Goal: Transaction & Acquisition: Purchase product/service

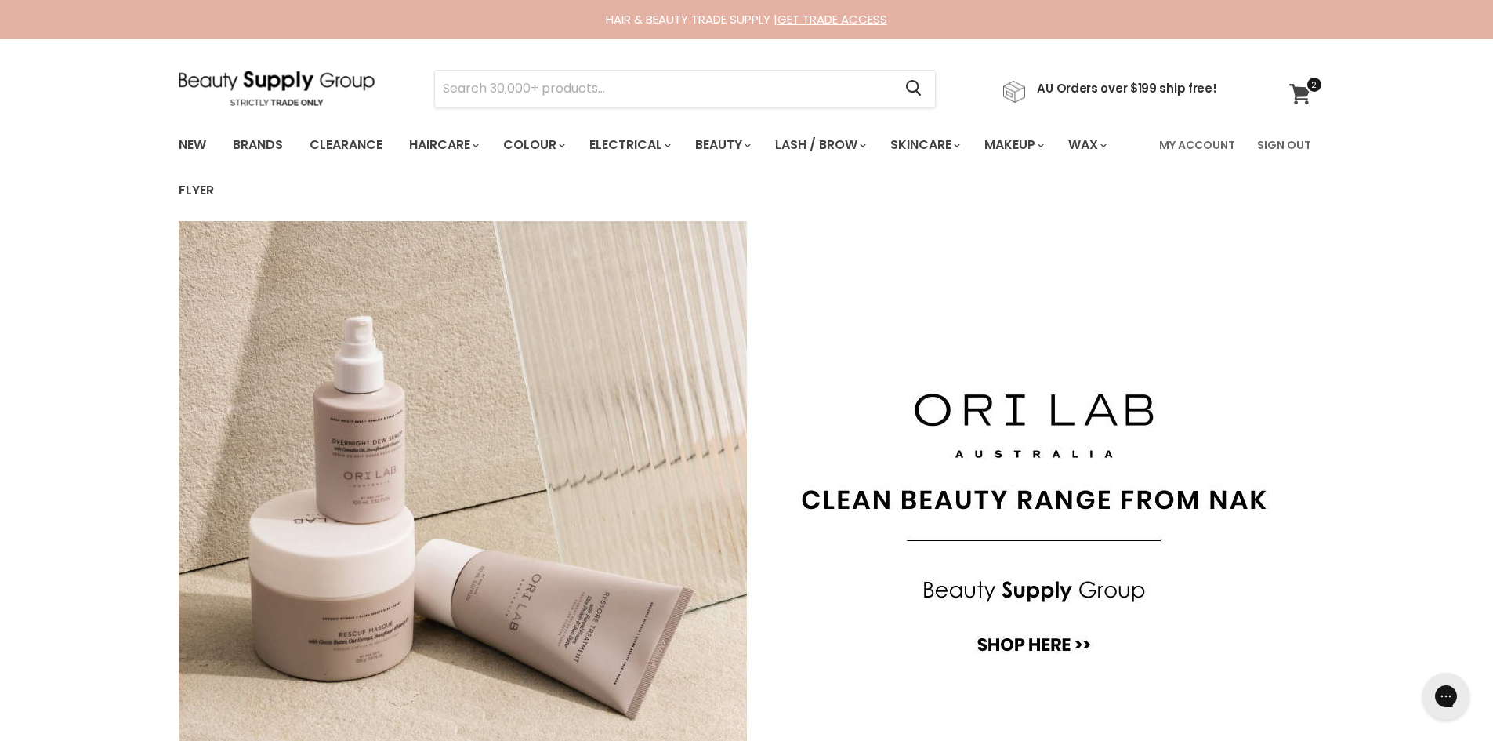
click at [1299, 92] on icon at bounding box center [1299, 94] width 21 height 20
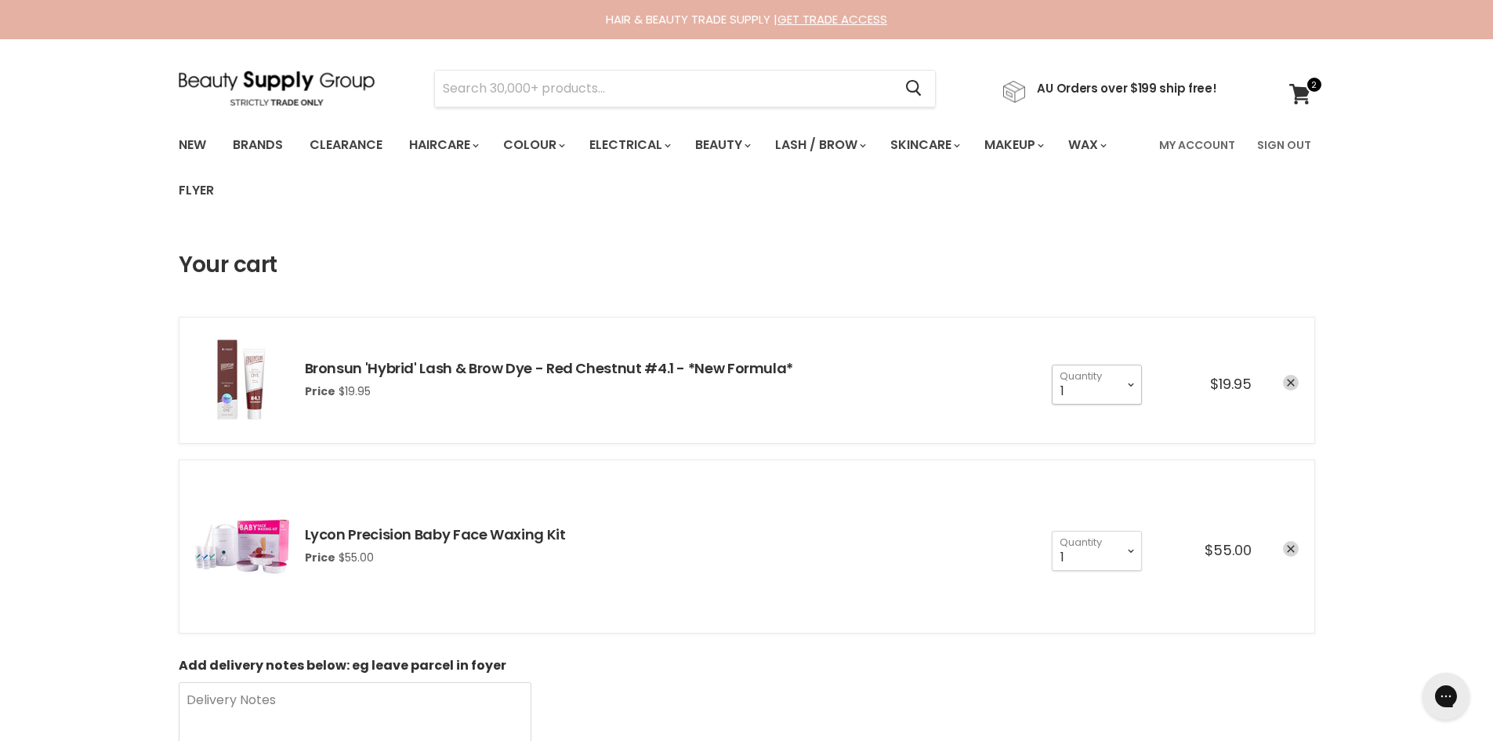
click at [1129, 388] on select "1 2 3 4 5 6 7 8 9 10+" at bounding box center [1097, 383] width 90 height 39
select select "2"
click at [1052, 364] on select "1 2 3 4 5 6 7 8 9 10+" at bounding box center [1097, 383] width 90 height 39
type input "2"
click at [1125, 556] on select "1 2 3 4 5 6 7 8 9 10+" at bounding box center [1097, 550] width 90 height 39
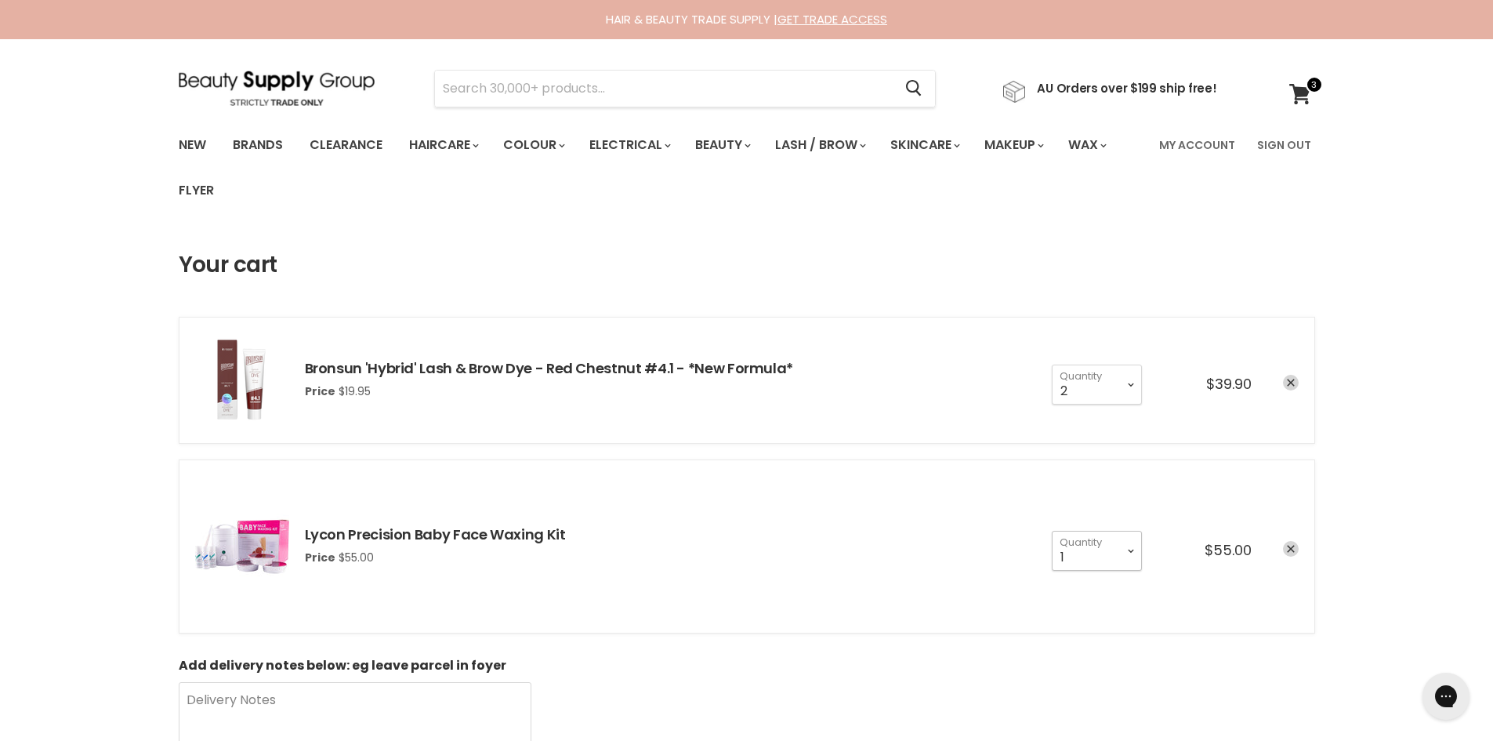
select select "2"
click at [1052, 531] on select "1 2 3 4 5 6 7 8 9 10+" at bounding box center [1097, 550] width 90 height 39
type input "2"
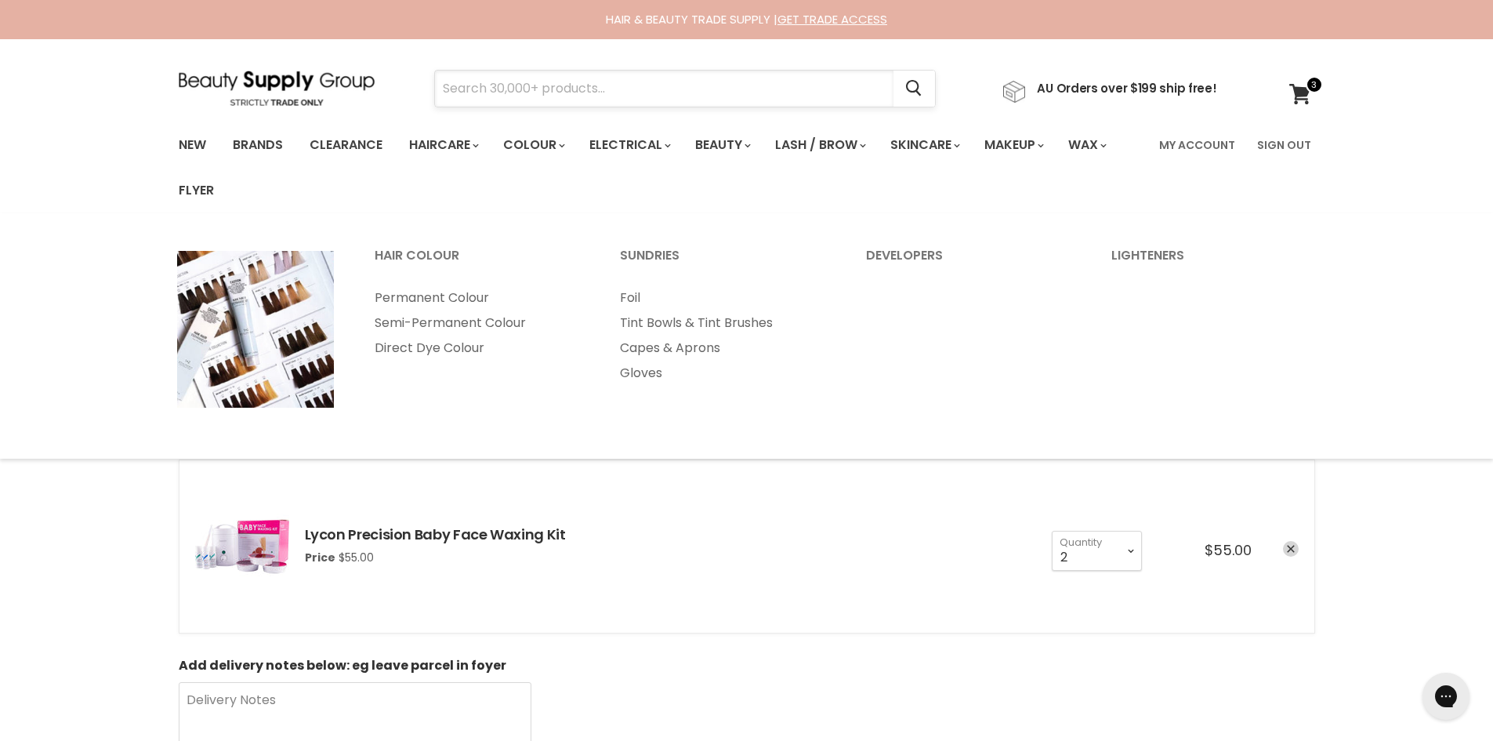
click at [560, 92] on input "Search" at bounding box center [664, 89] width 459 height 36
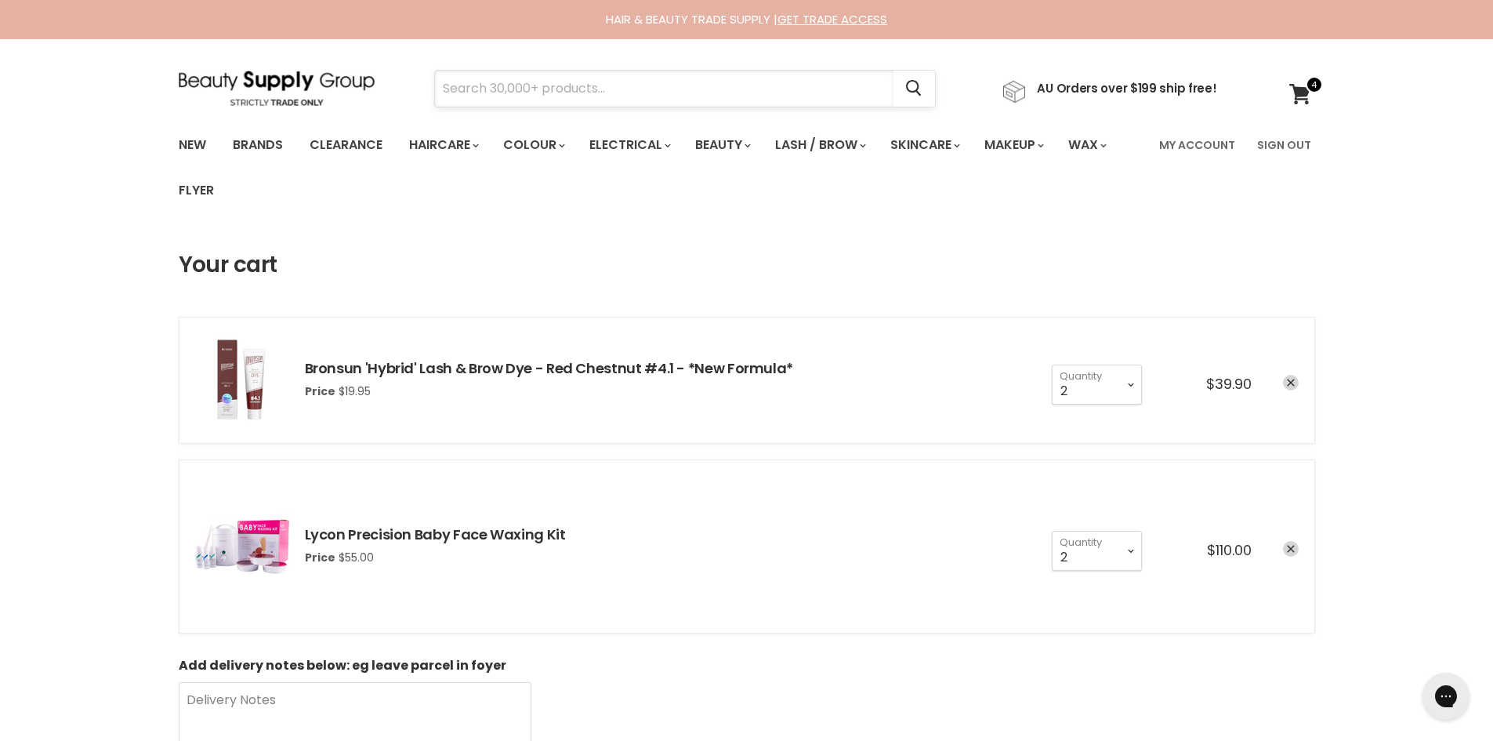
click at [499, 83] on input "Search" at bounding box center [664, 89] width 459 height 36
type input "kenue shampoo"
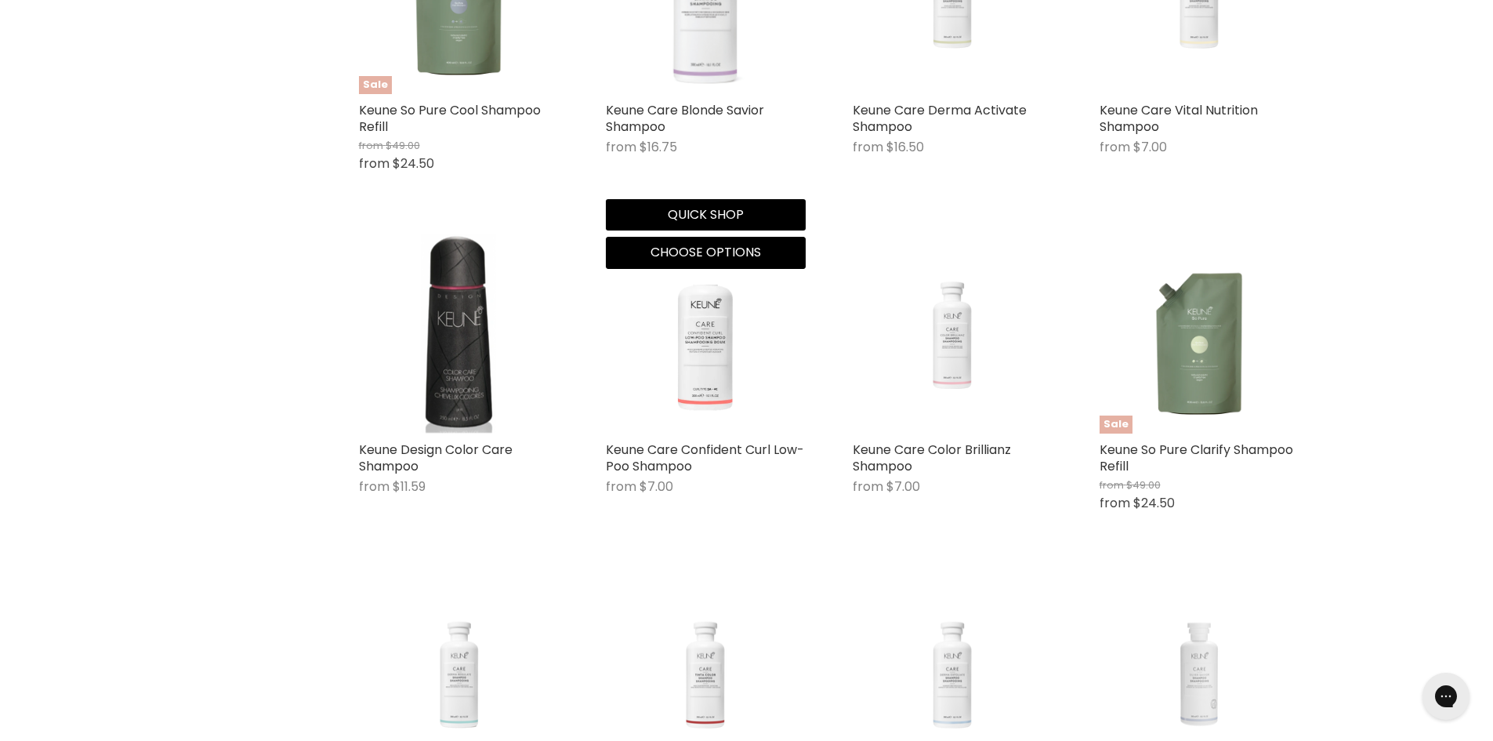
scroll to position [1254, 0]
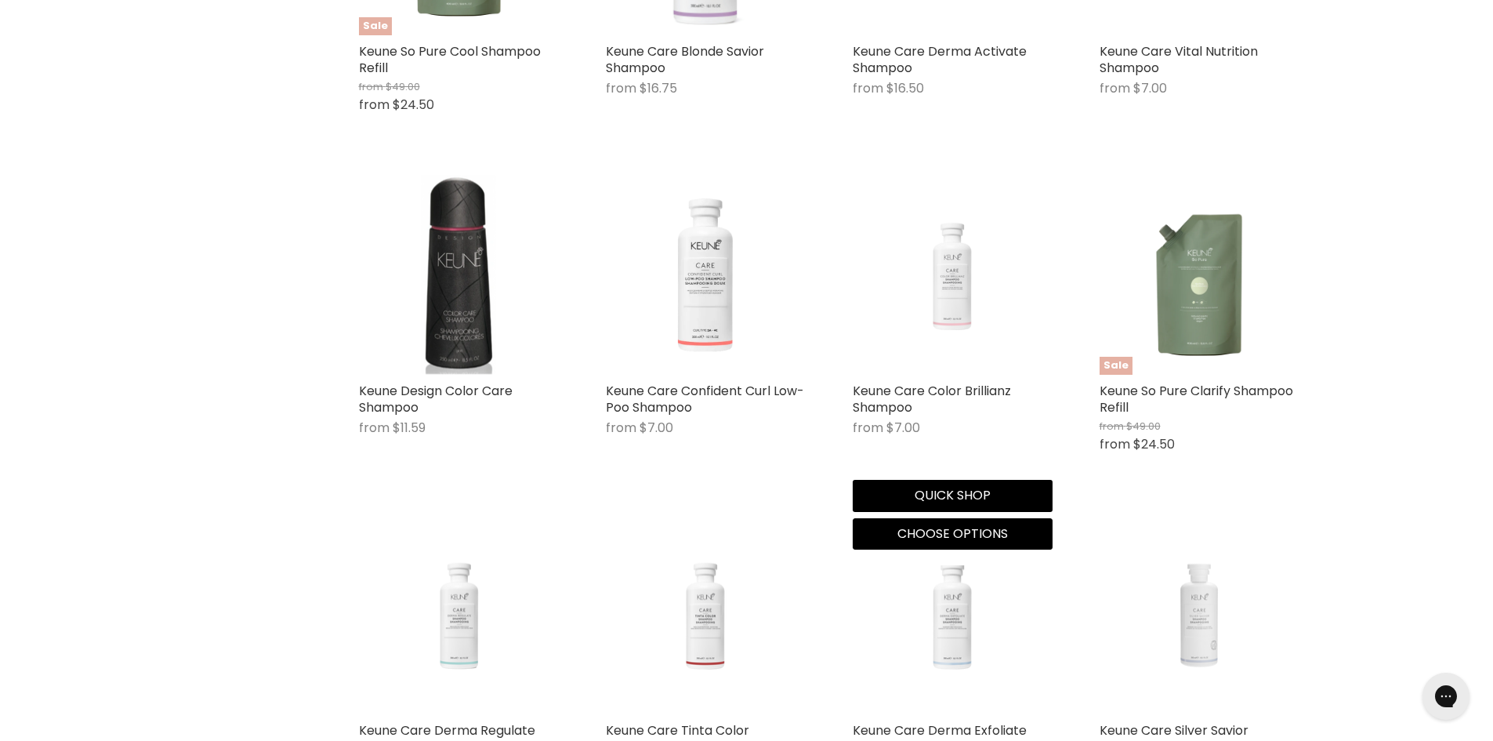
click at [955, 288] on img "Main content" at bounding box center [953, 274] width 200 height 147
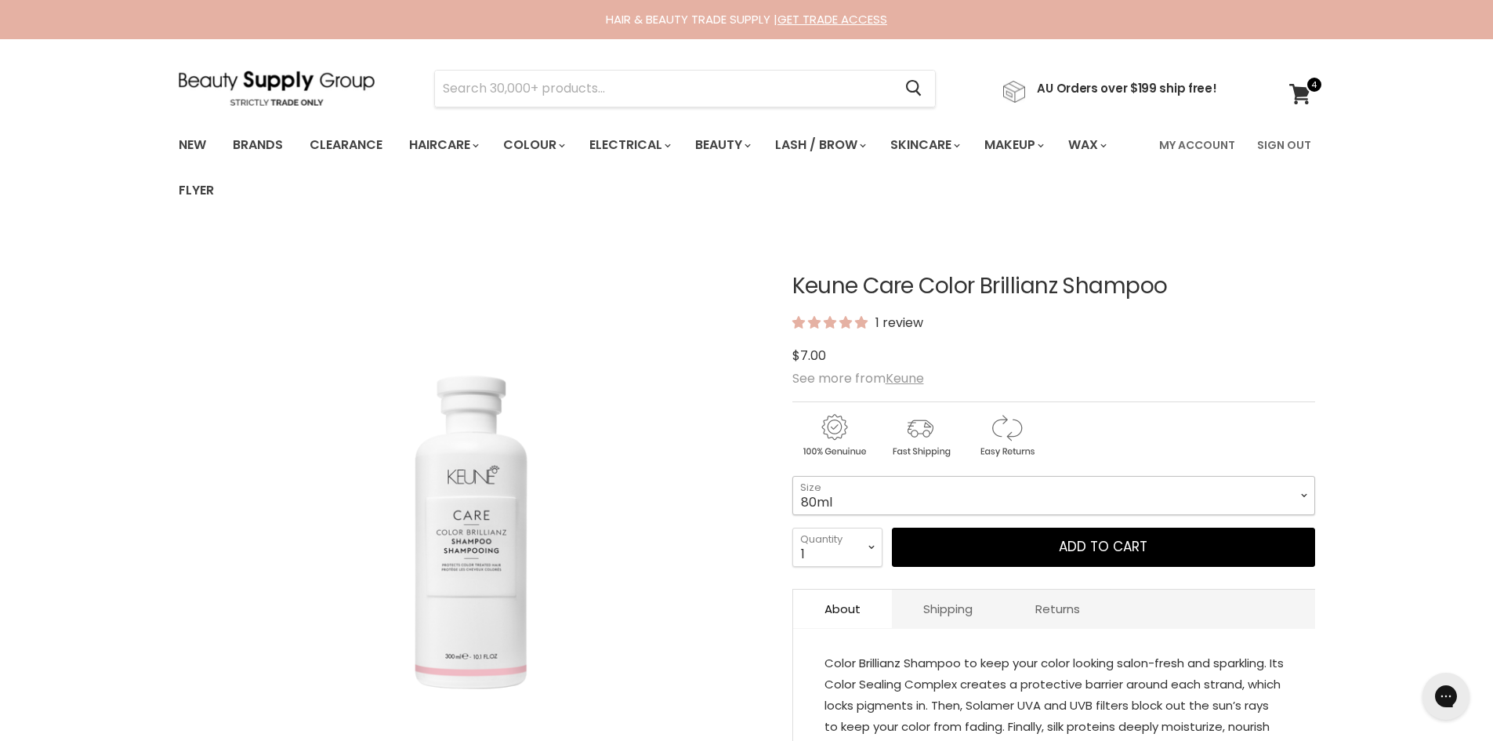
click at [955, 494] on select "80ml 300ml 1Litre" at bounding box center [1053, 495] width 523 height 39
click at [792, 476] on select "80ml 300ml 1Litre" at bounding box center [1053, 495] width 523 height 39
select select "300ml"
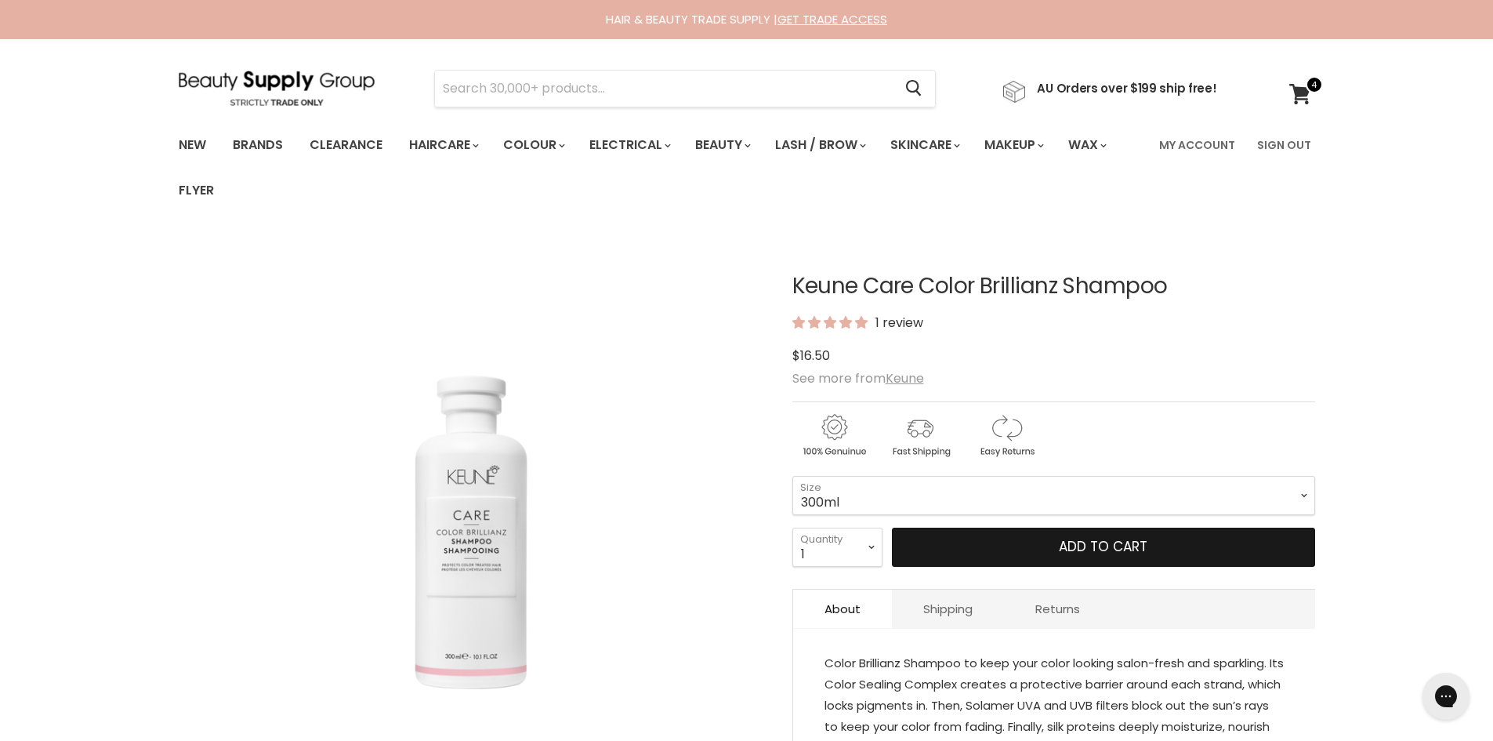
click at [951, 545] on button "Add to cart" at bounding box center [1103, 546] width 423 height 39
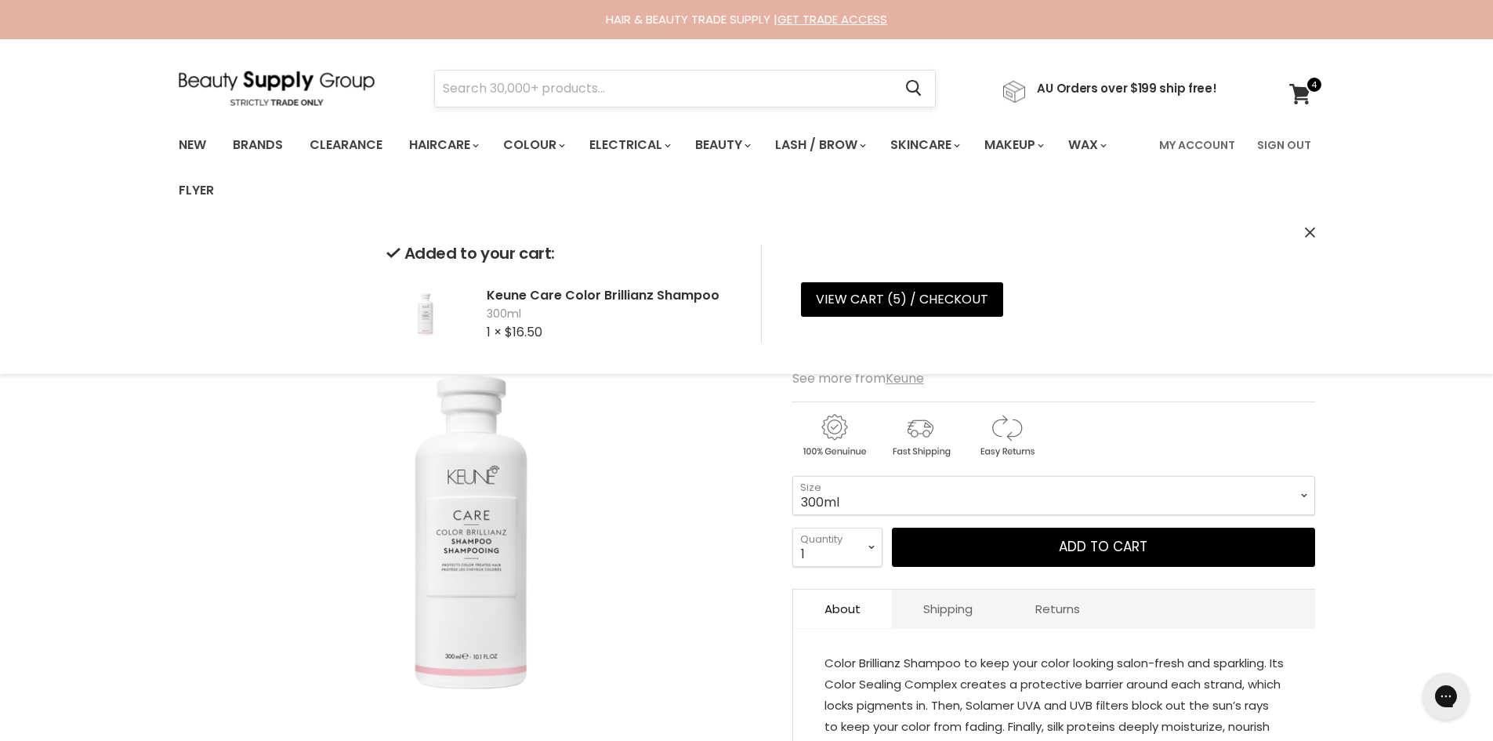
click at [531, 82] on input "Search" at bounding box center [664, 89] width 459 height 36
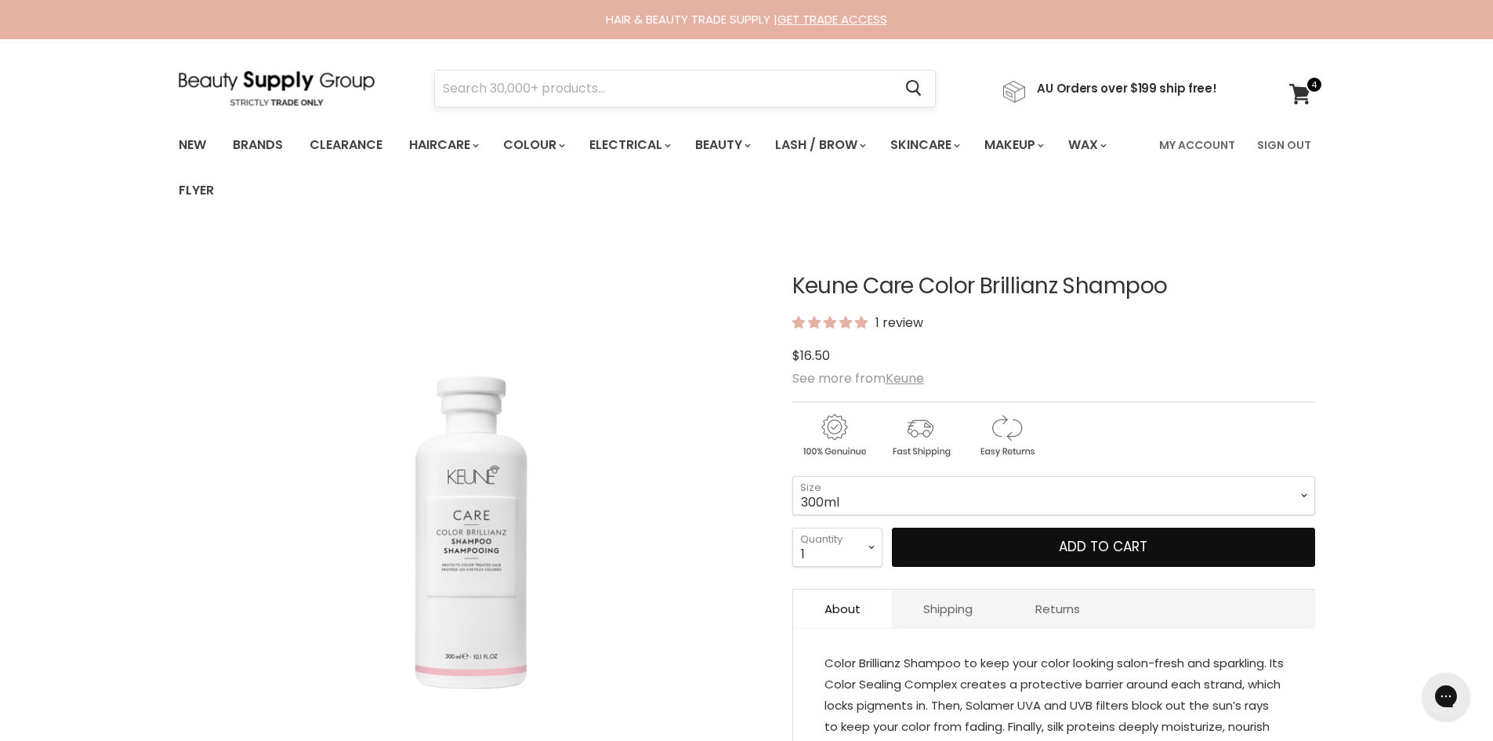
click at [892, 527] on button "Add to cart" at bounding box center [1103, 546] width 423 height 39
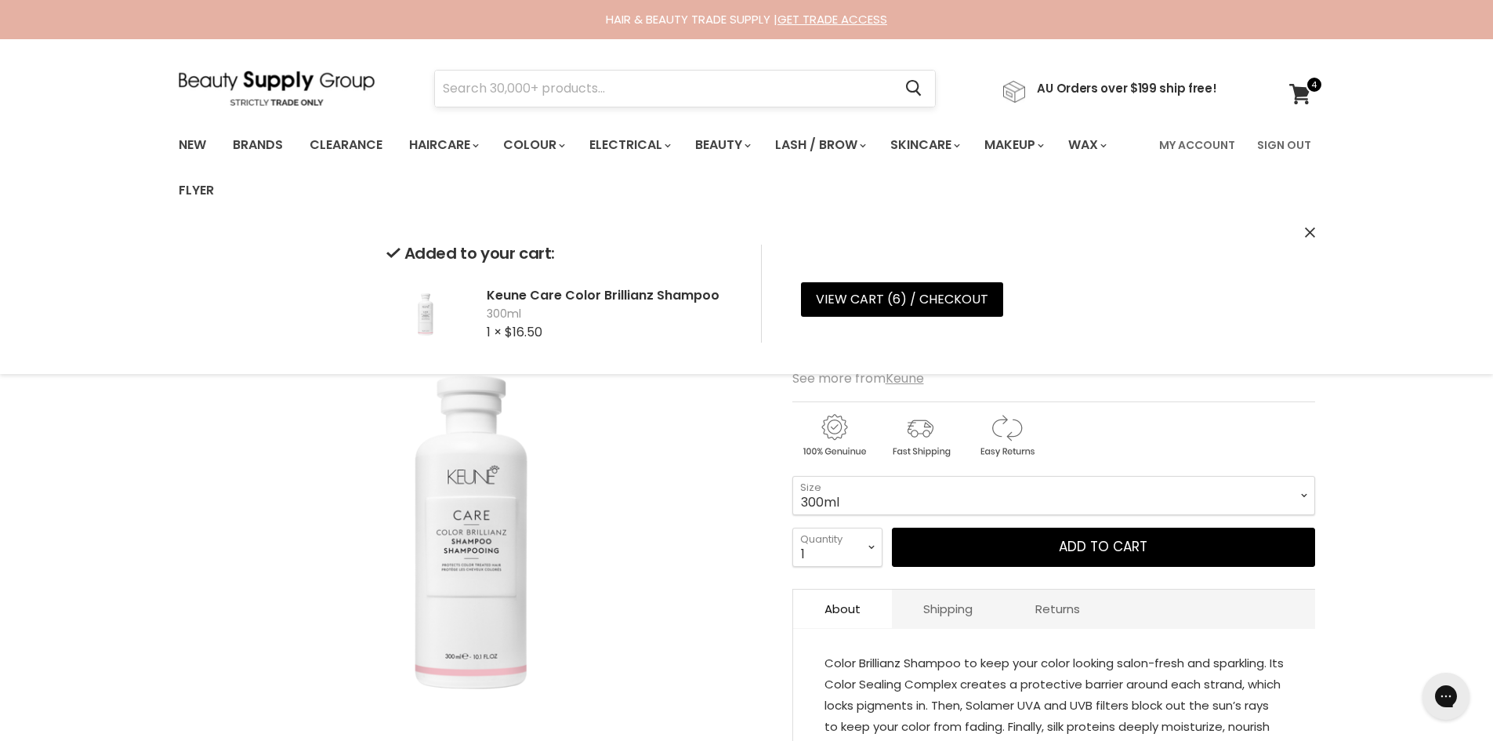
click at [546, 80] on input "Search" at bounding box center [664, 89] width 459 height 36
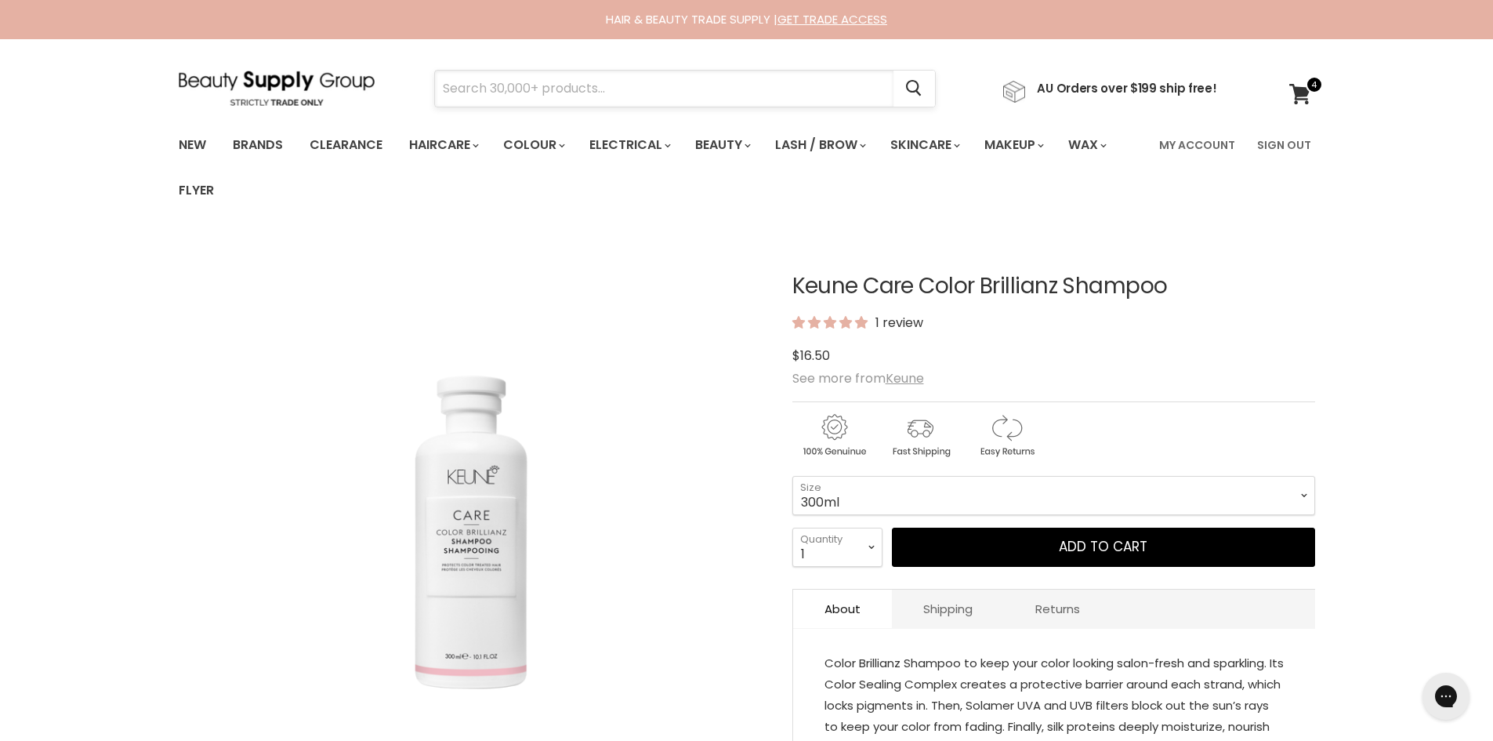
click at [508, 85] on input "Search" at bounding box center [664, 89] width 459 height 36
type input "kenue conditioner"
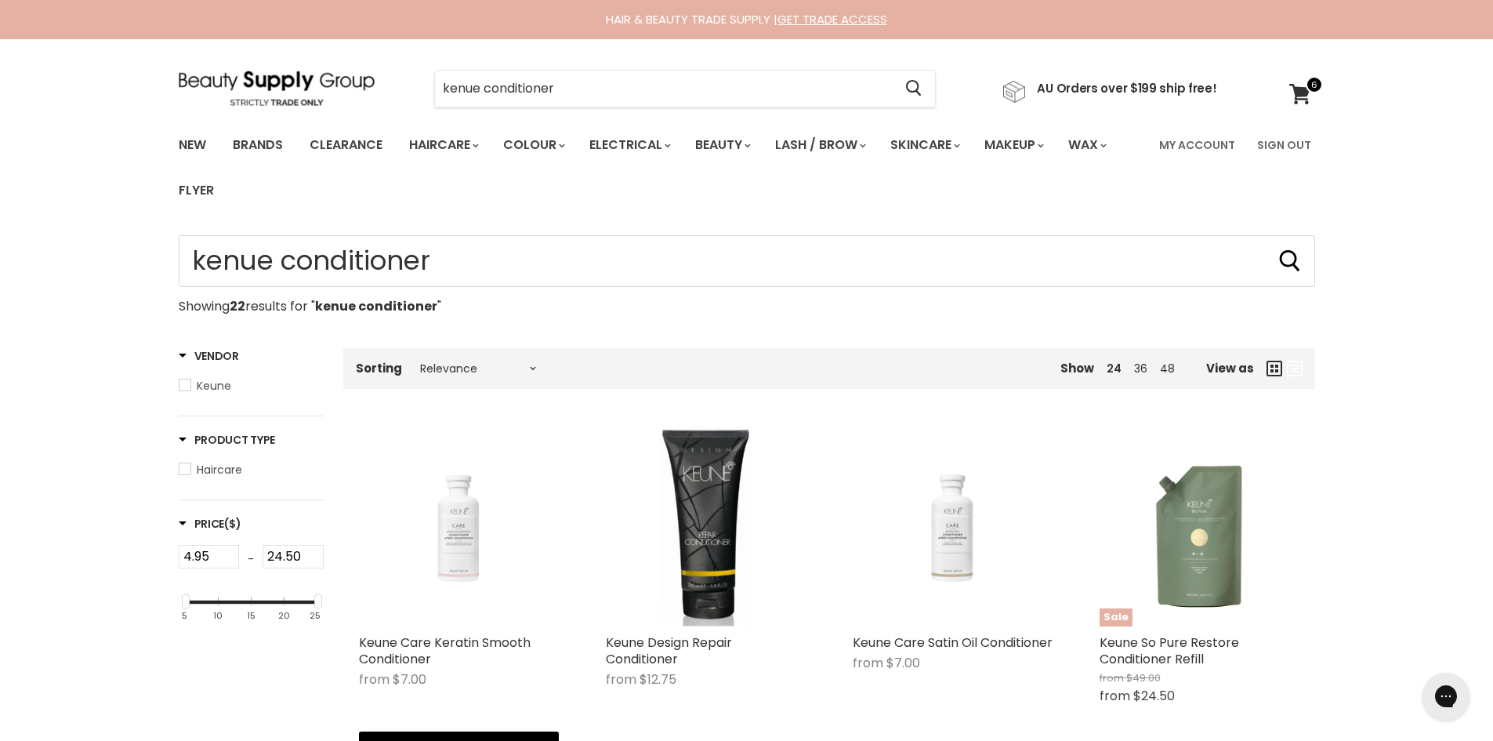
click at [457, 542] on img "Main content" at bounding box center [459, 525] width 200 height 147
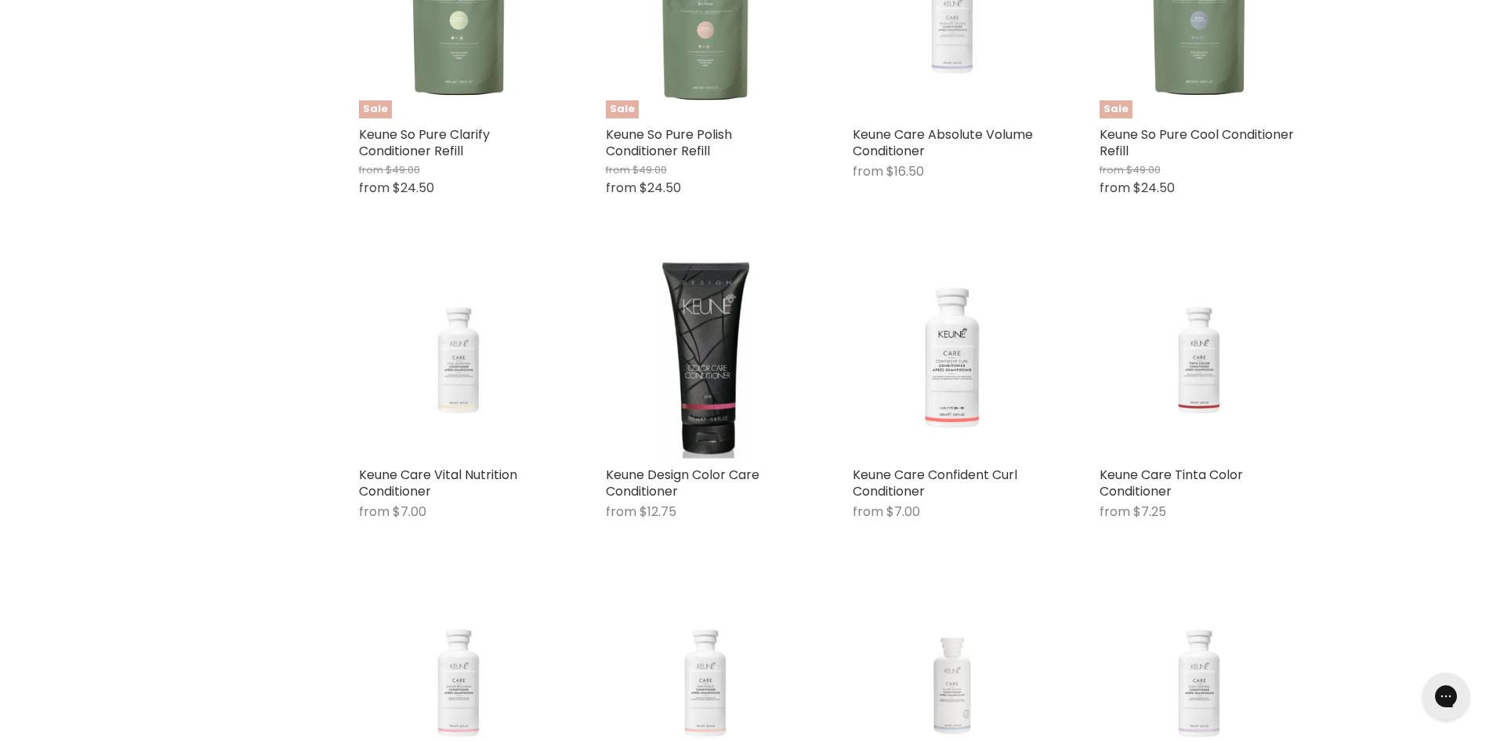
scroll to position [1187, 0]
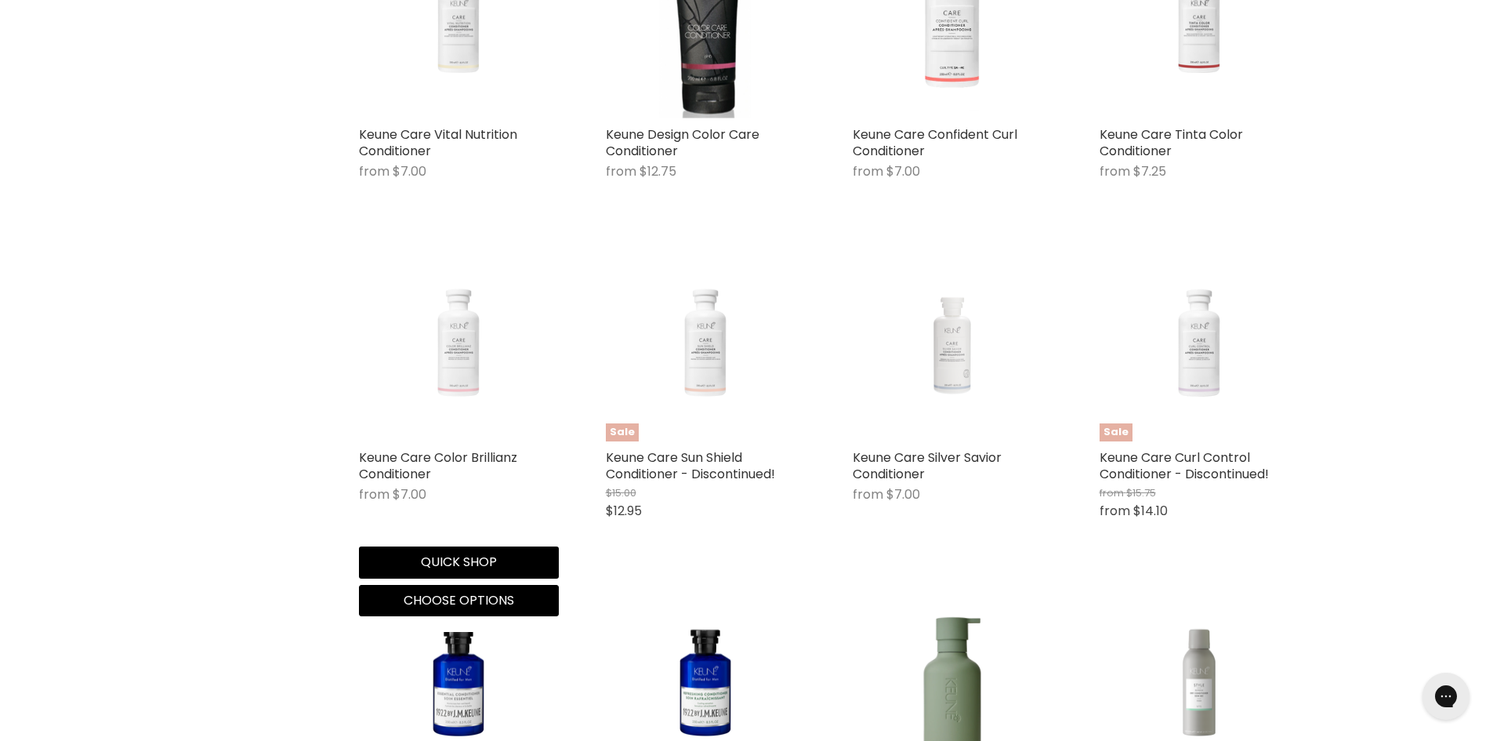
click at [459, 355] on img "Main content" at bounding box center [459, 340] width 200 height 147
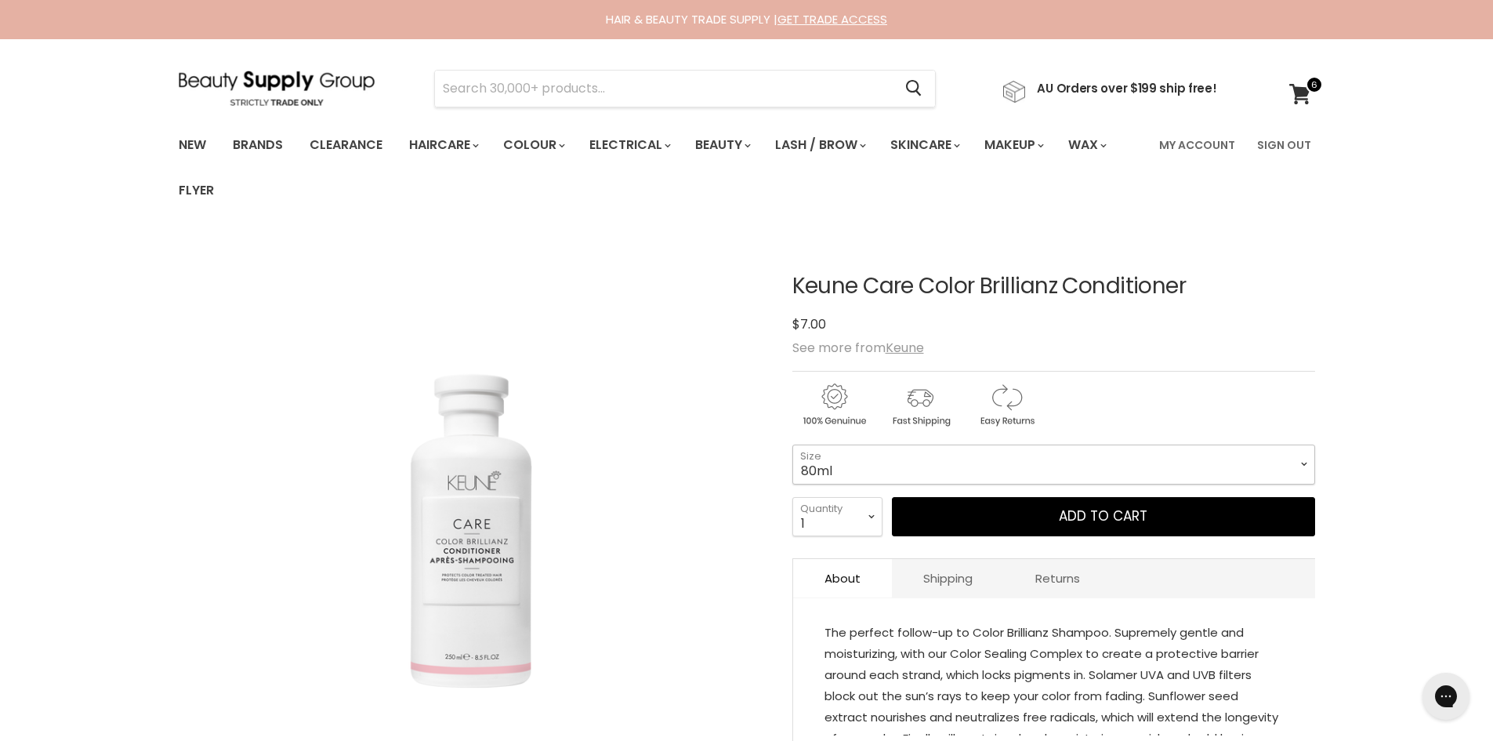
click at [869, 446] on select "80ml 250ml 1Litre" at bounding box center [1053, 463] width 523 height 39
click at [792, 444] on select "80ml 250ml 1Litre" at bounding box center [1053, 463] width 523 height 39
select select "250ml"
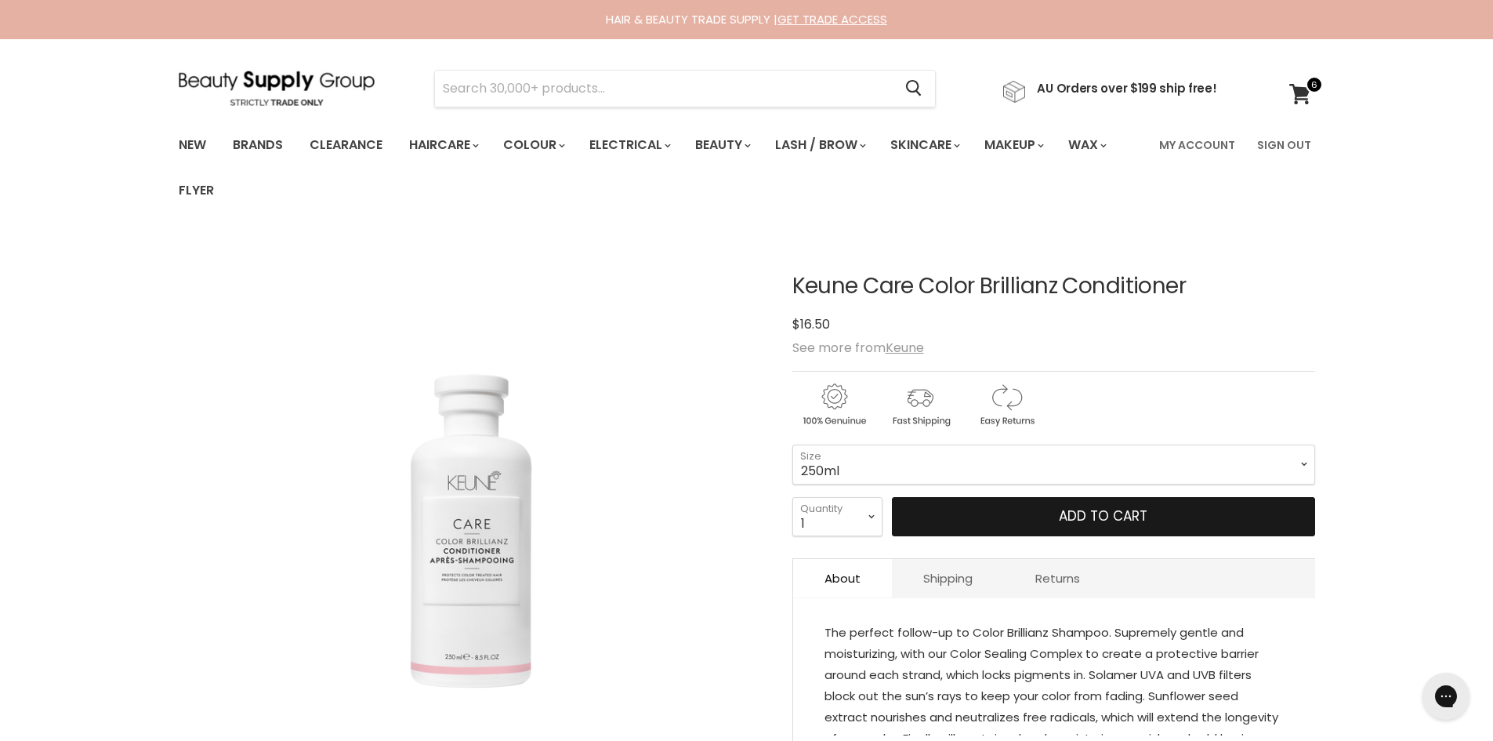
click at [977, 521] on button "Add to cart" at bounding box center [1103, 516] width 423 height 39
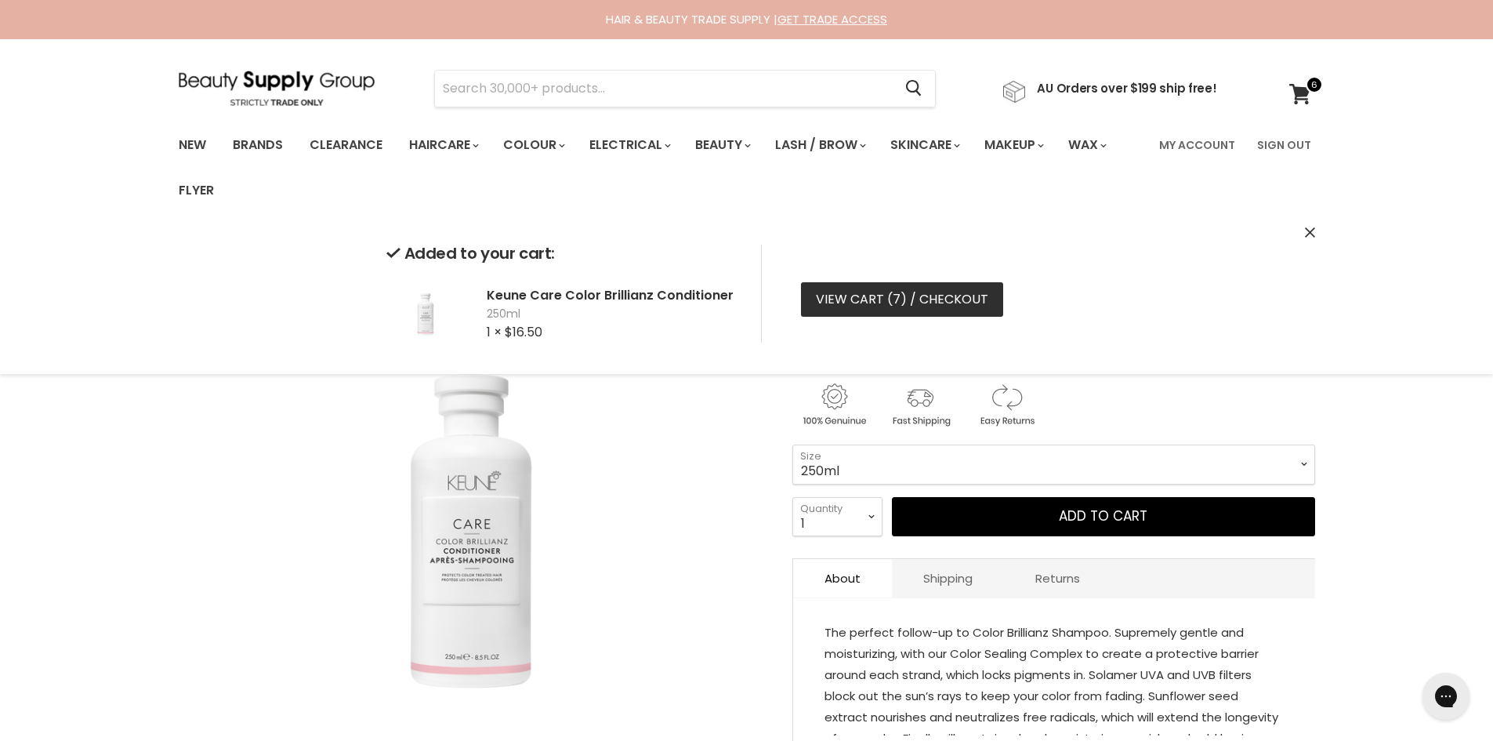
click at [870, 298] on link "View cart ( 7 ) / Checkout" at bounding box center [902, 299] width 202 height 34
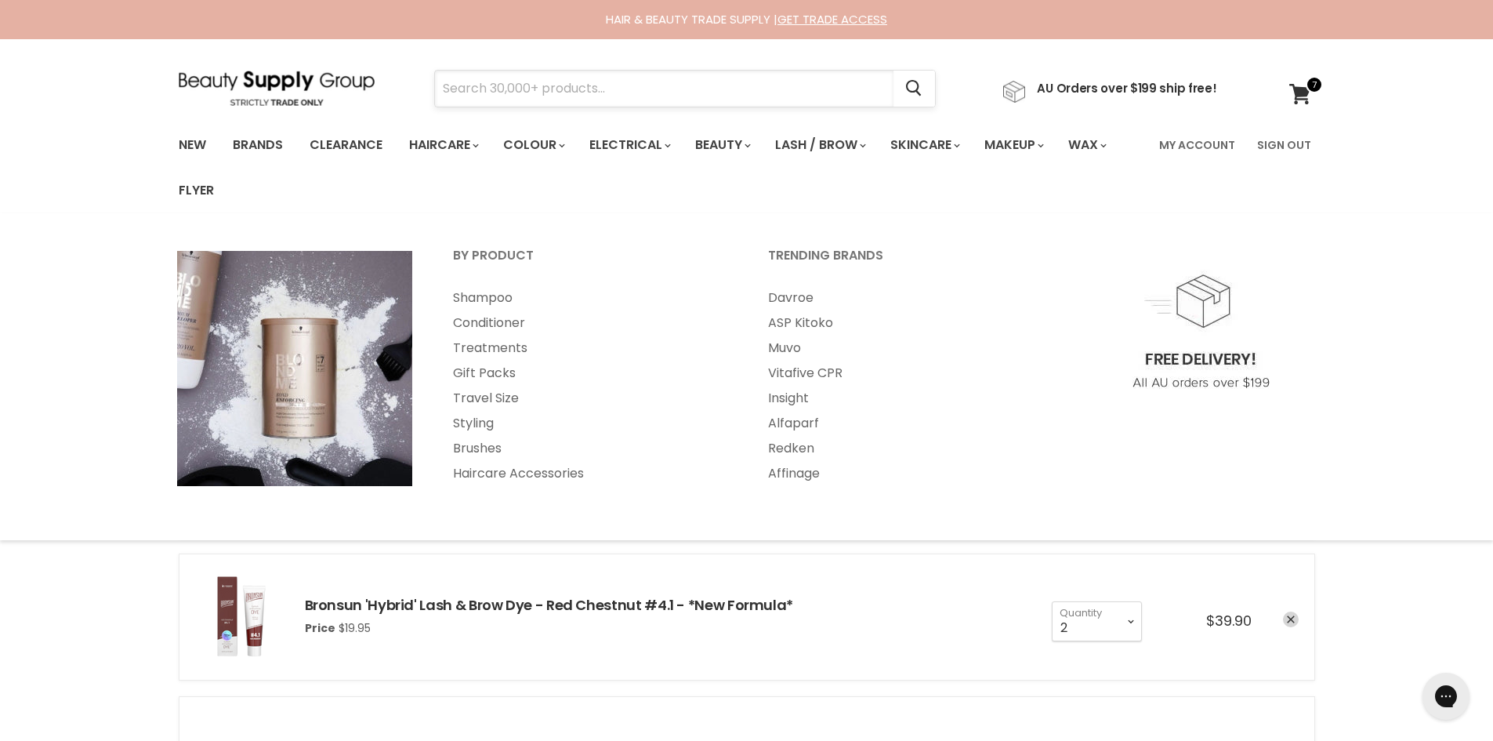
click at [503, 80] on input "Search" at bounding box center [664, 89] width 459 height 36
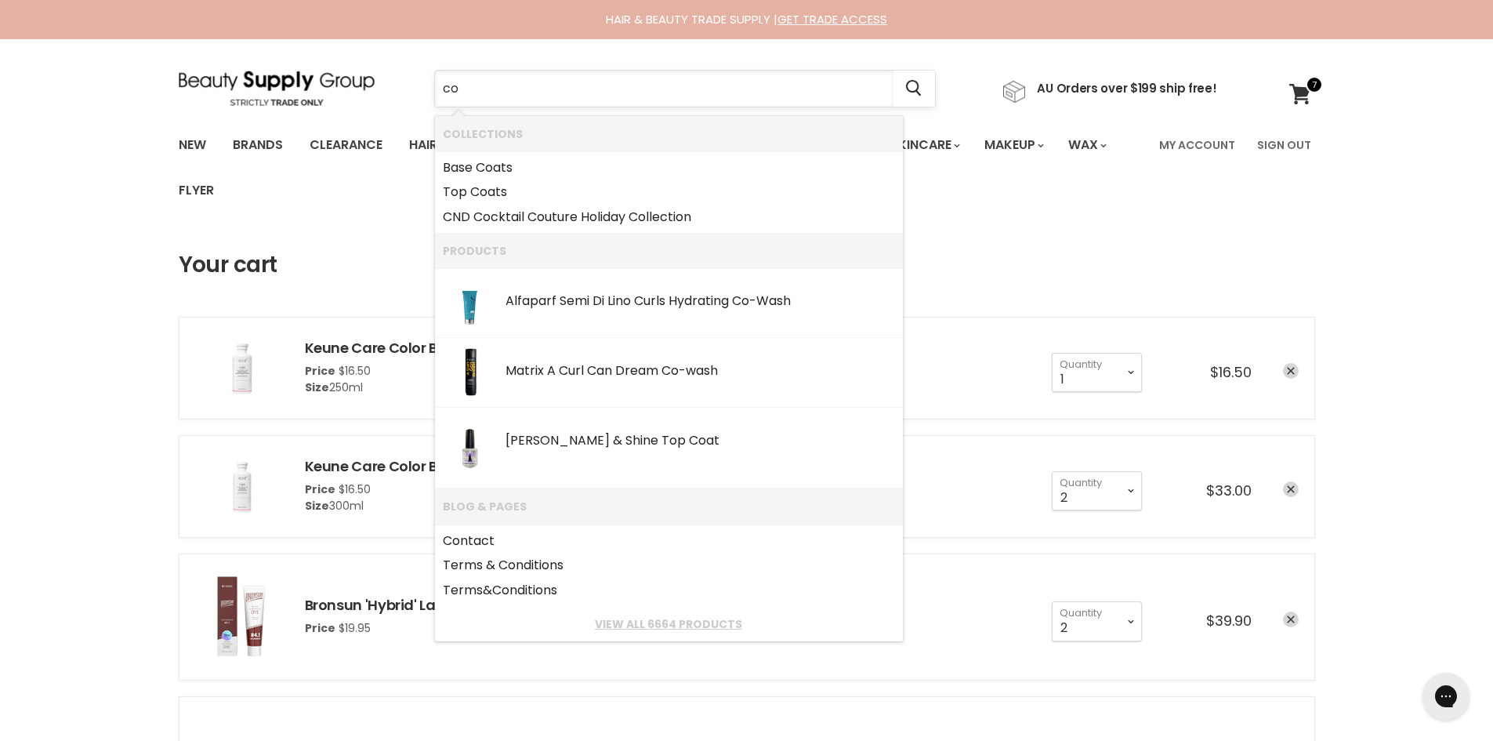
type input "c"
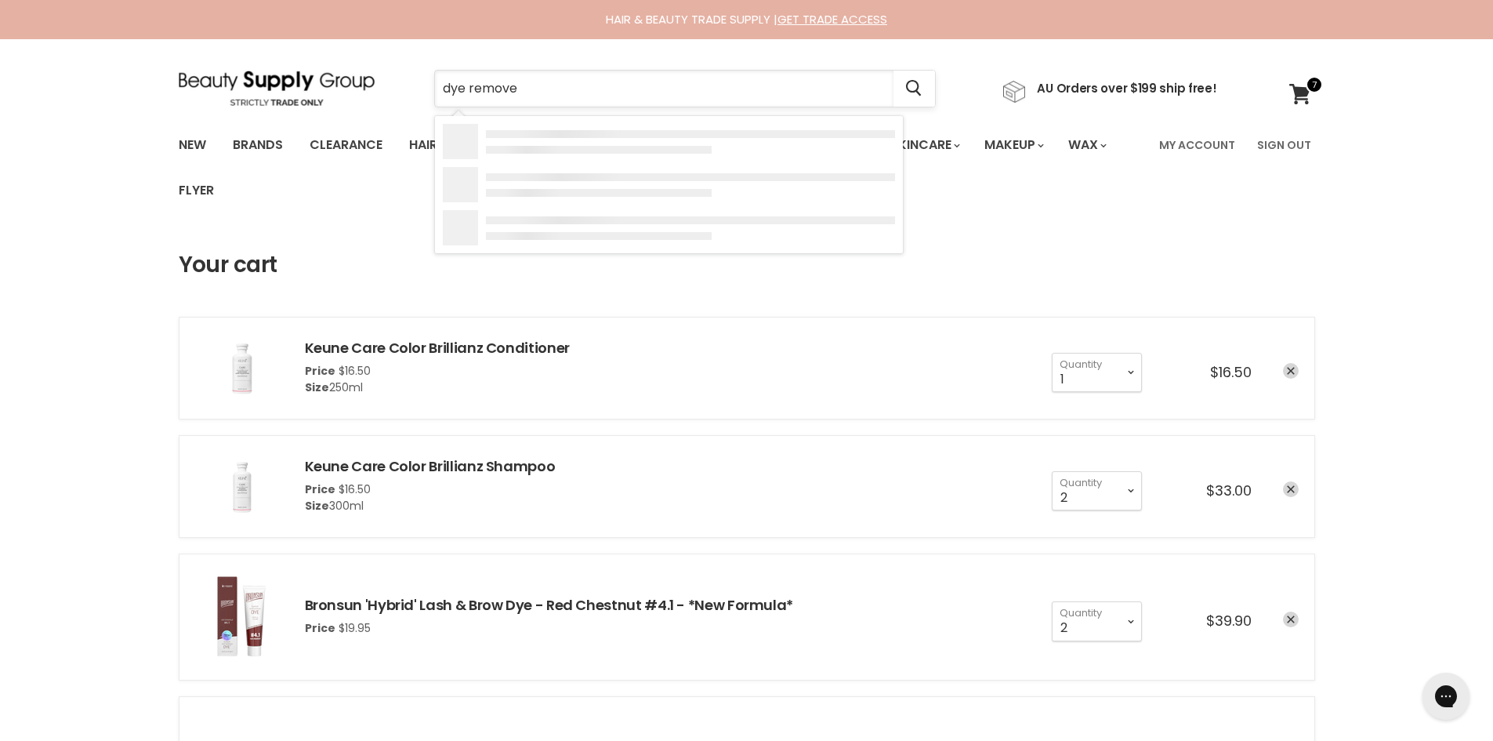
type input "dye remover"
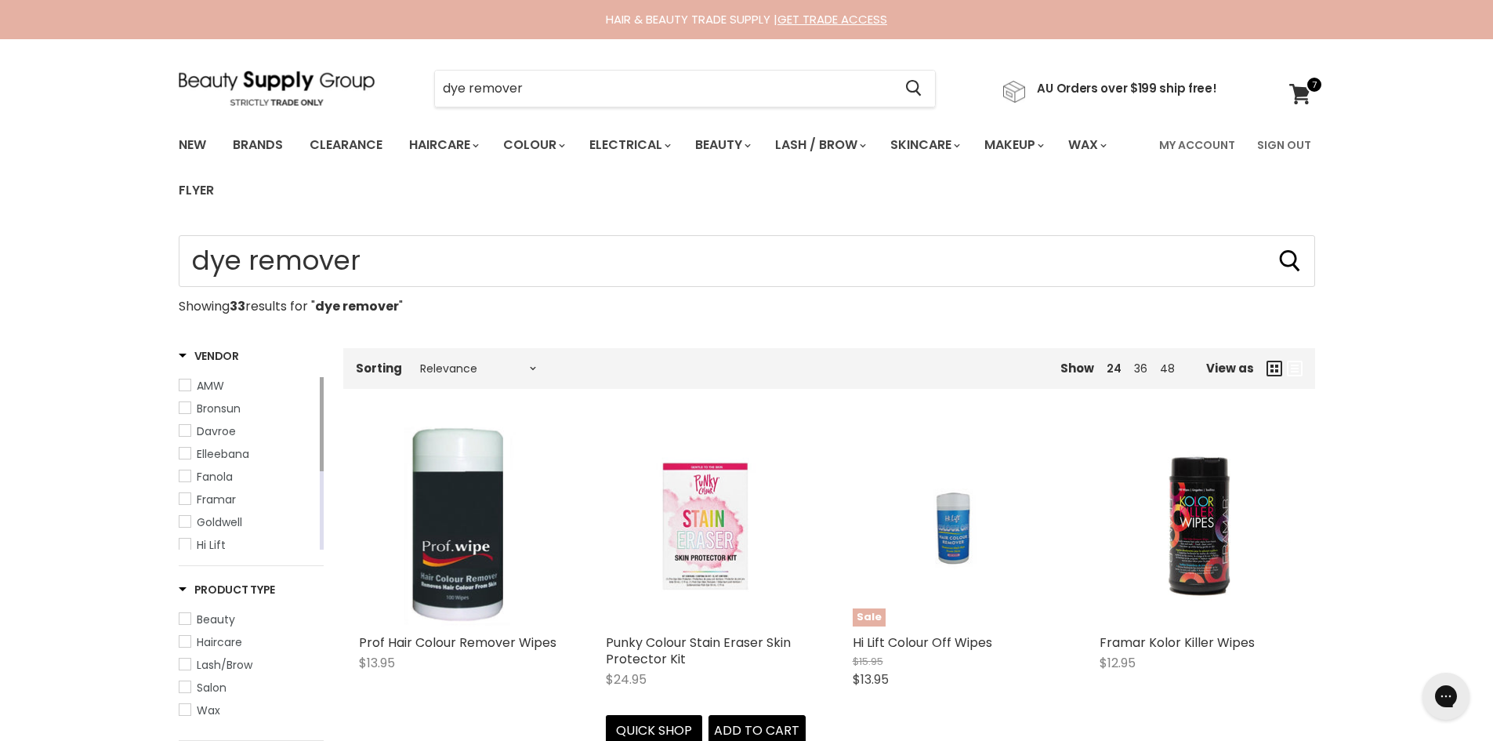
scroll to position [157, 0]
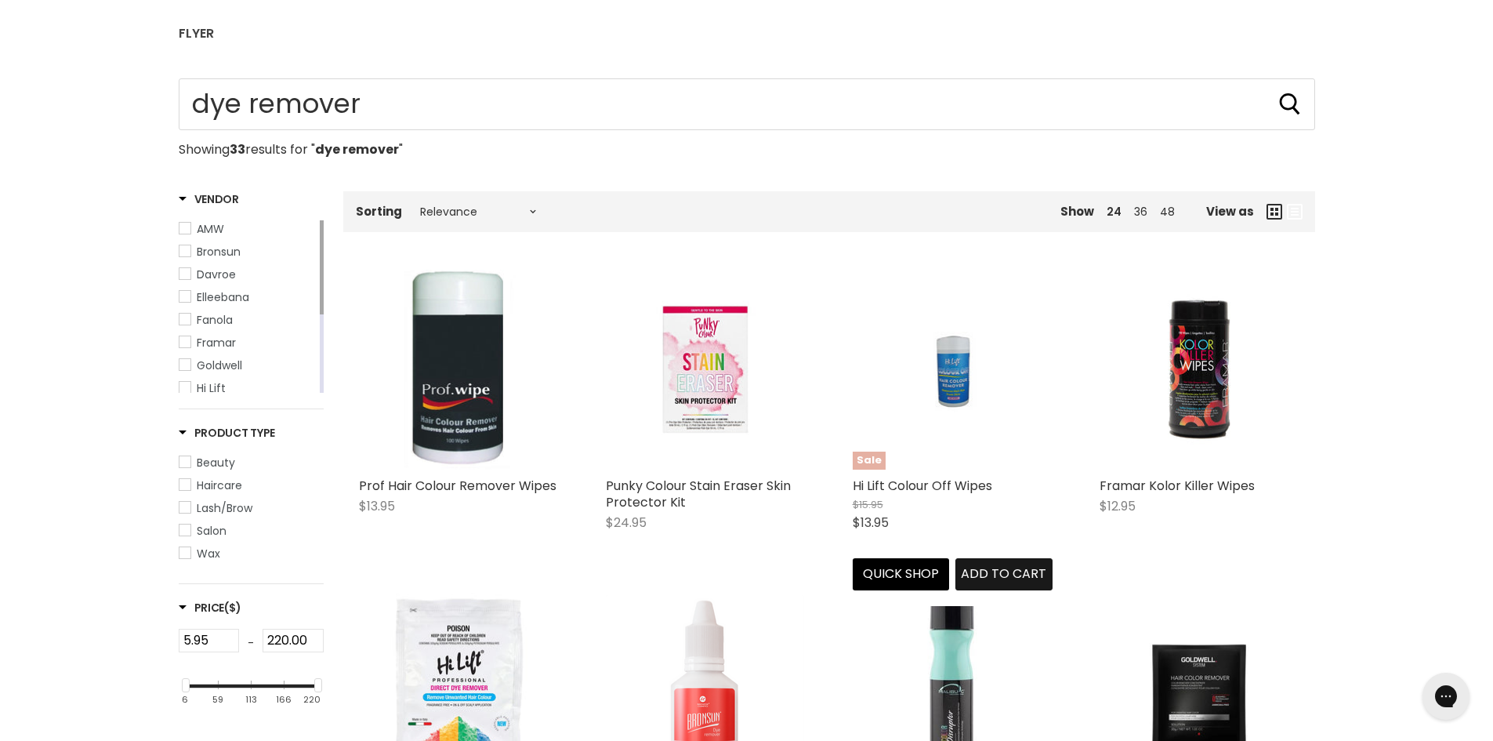
click at [994, 578] on span "Add to cart" at bounding box center [1003, 573] width 85 height 18
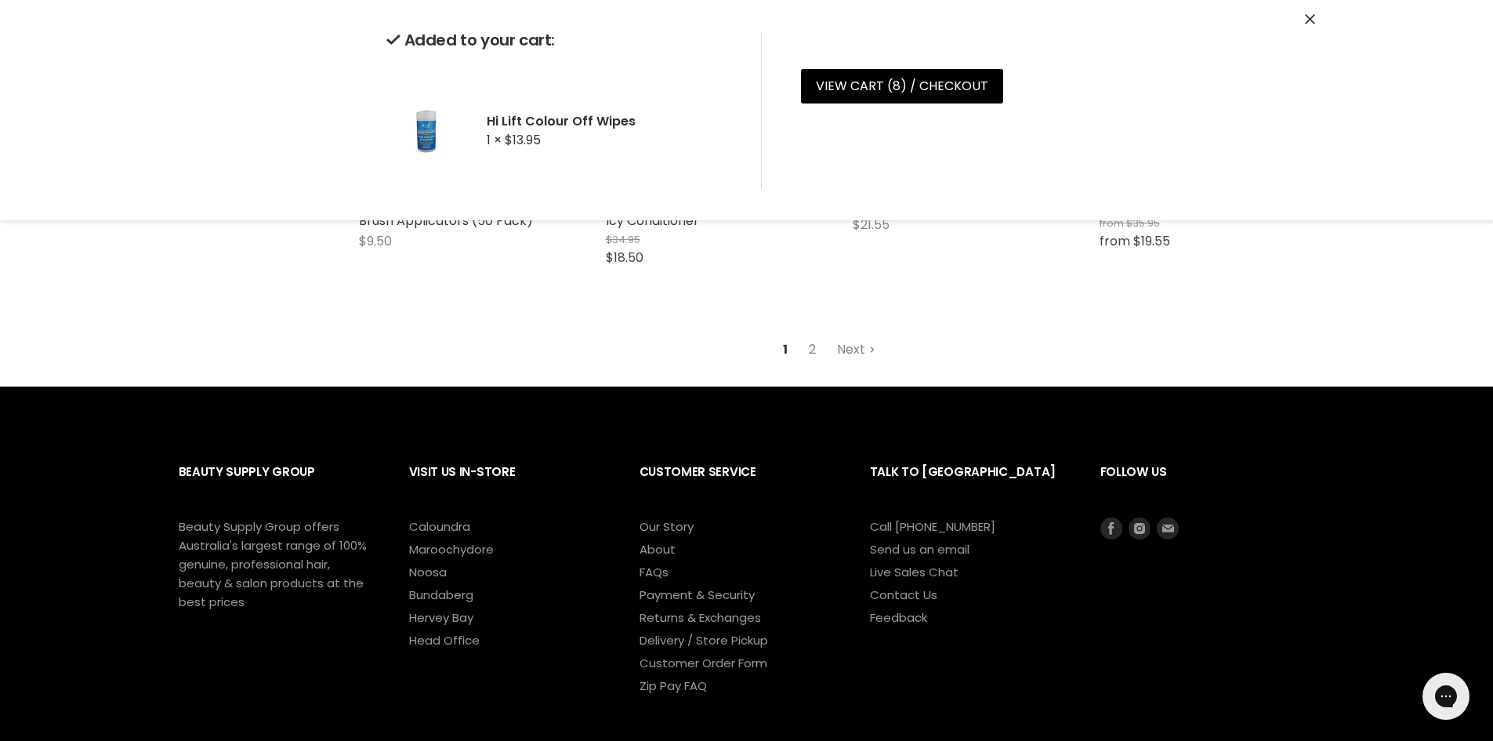
scroll to position [1724, 0]
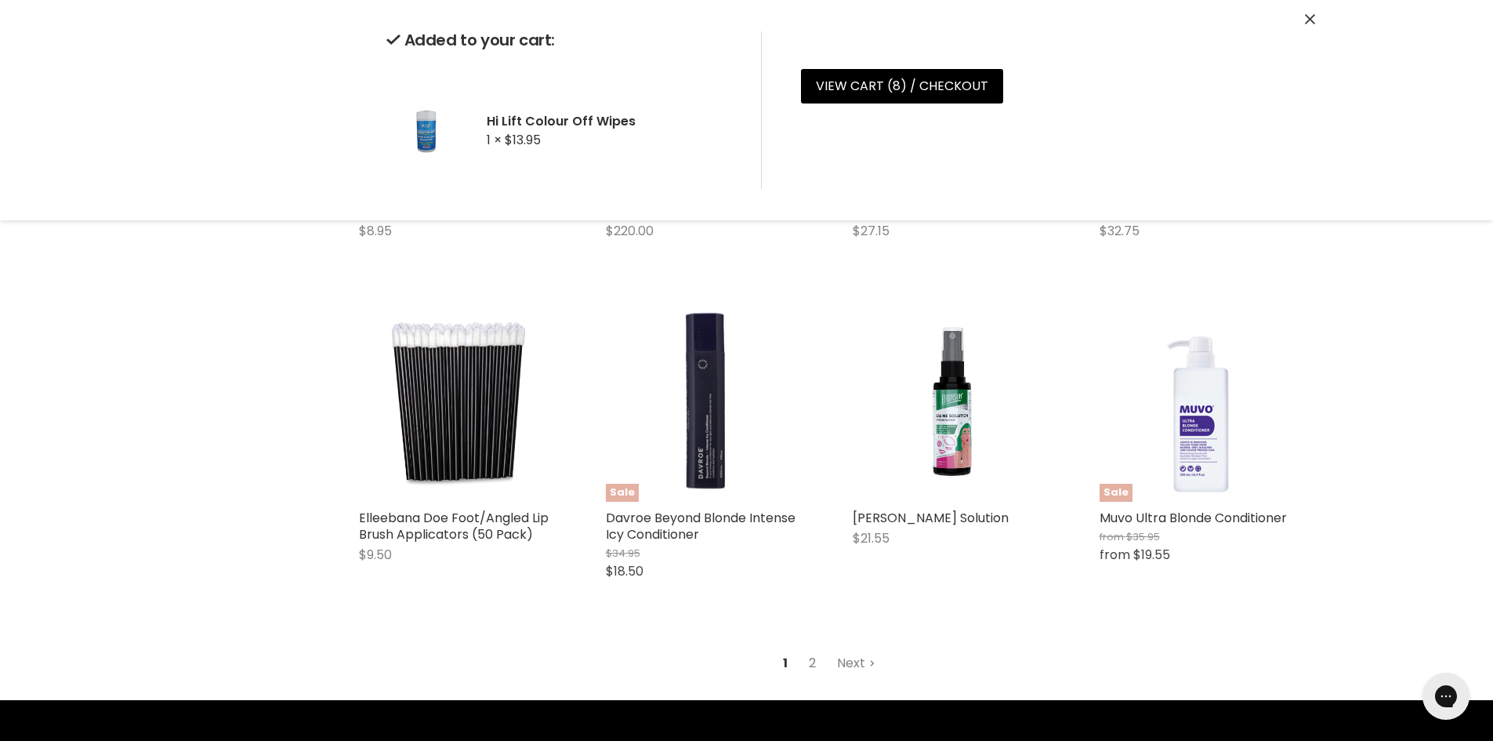
click at [809, 664] on link "2" at bounding box center [812, 663] width 24 height 28
